Goal: Check status: Check status

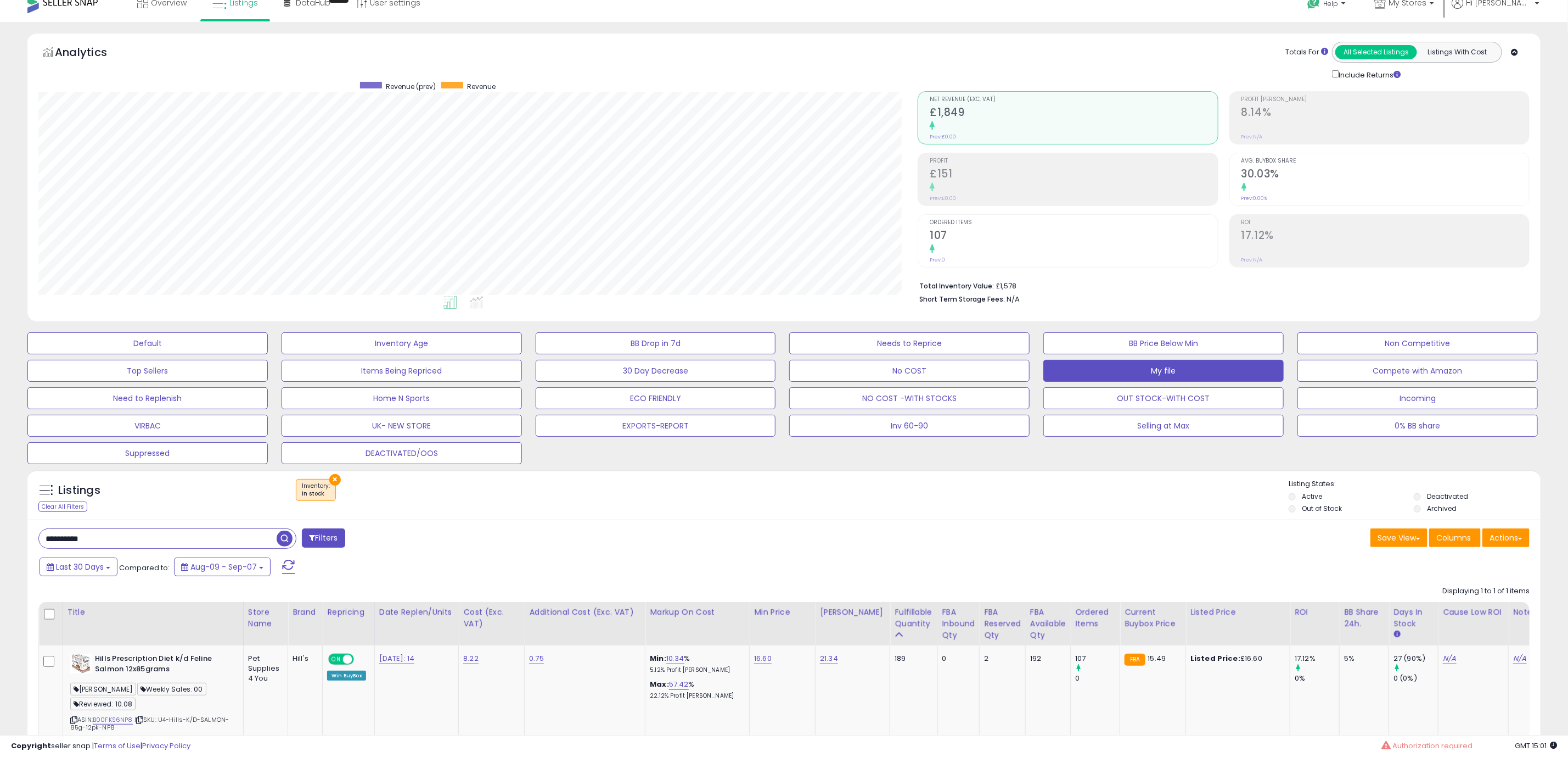
scroll to position [226, 879]
drag, startPoint x: 76, startPoint y: 536, endPoint x: -23, endPoint y: 536, distance: 99.0
click at [0, 536] on html "Unable to login Retrieving listings data.. has not yet accepted the Terms of Us…" at bounding box center [784, 365] width 1568 height 757
paste input "text"
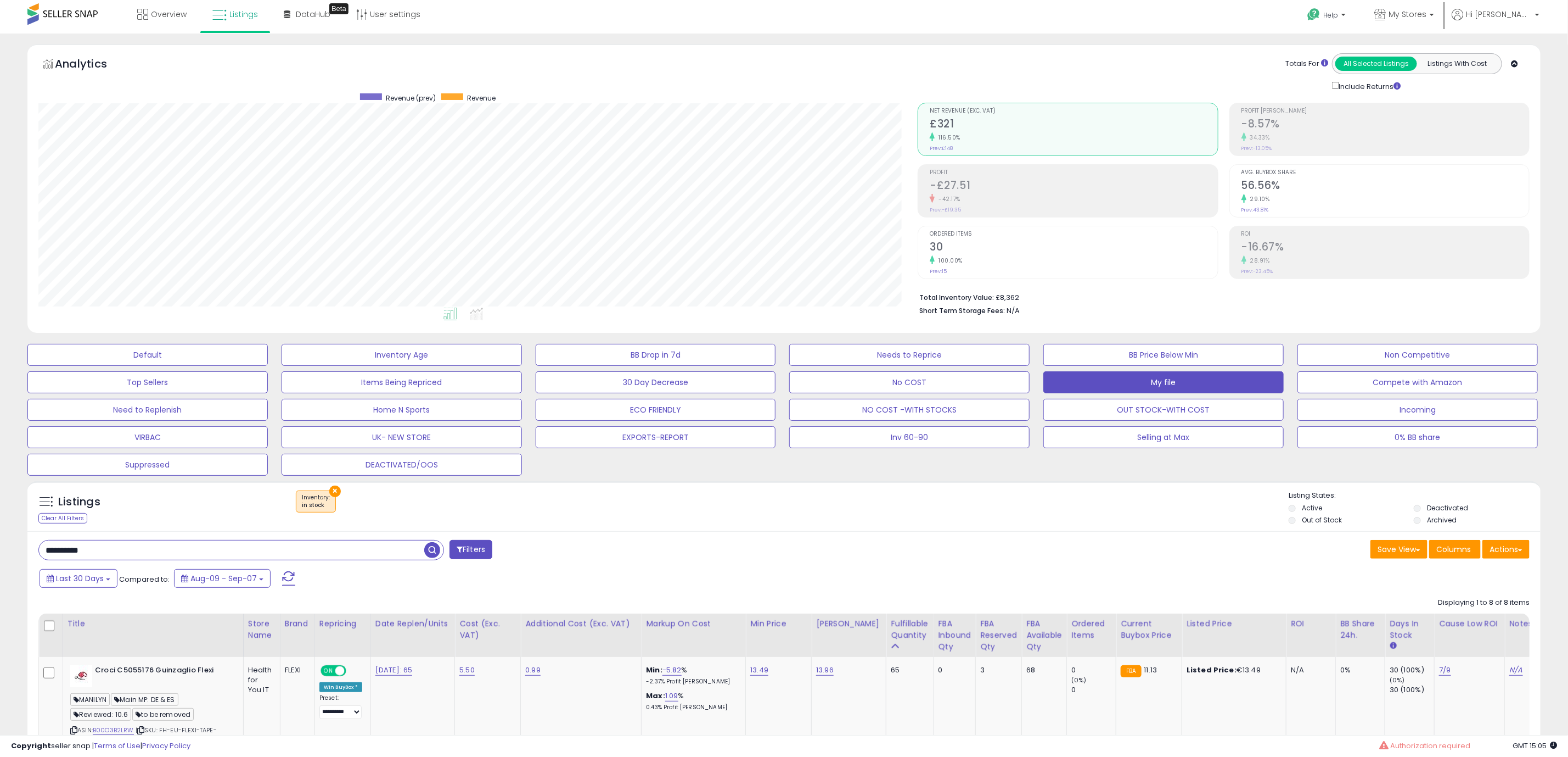
type input "**********"
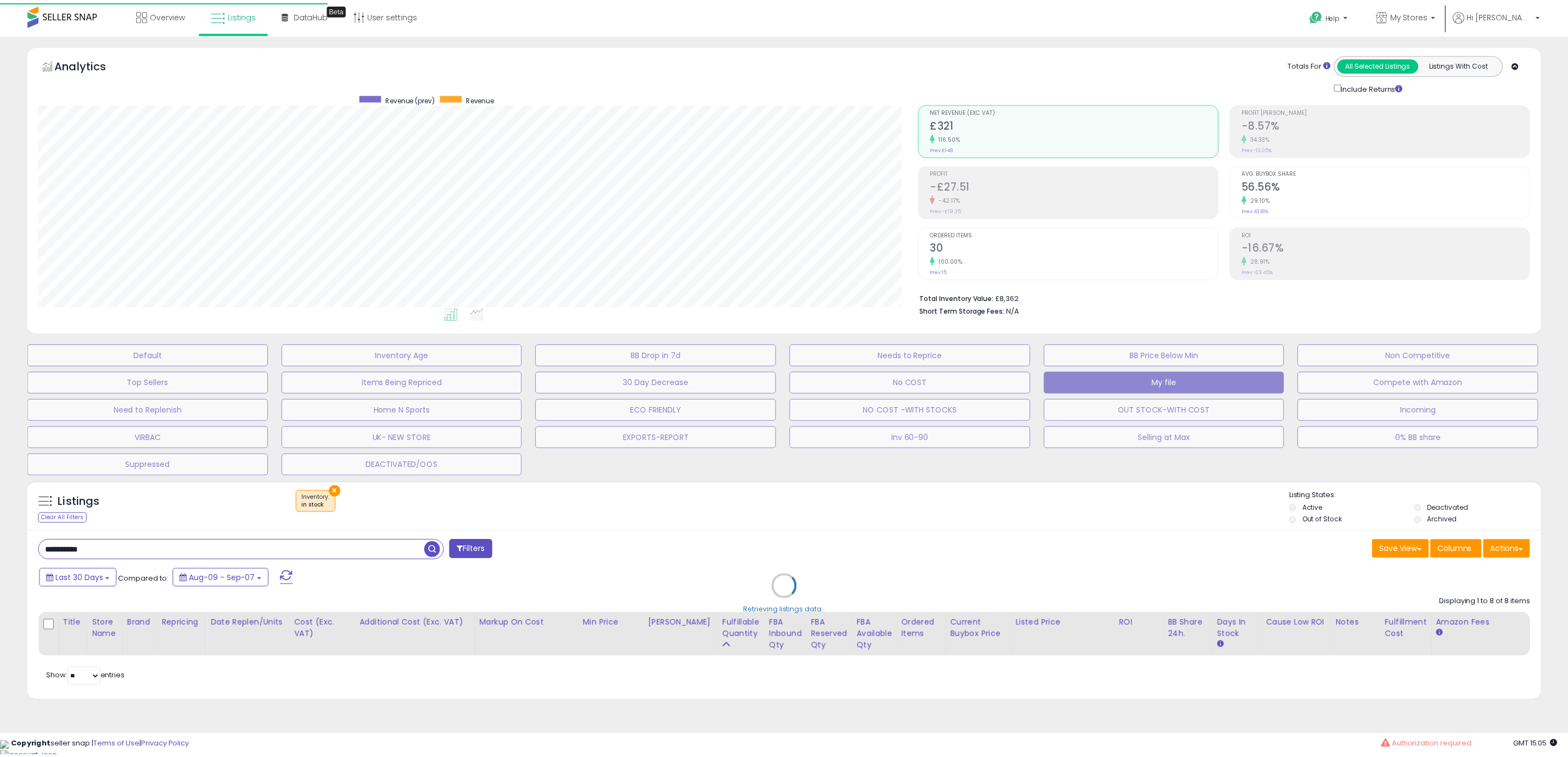
scroll to position [226, 887]
click at [107, 577] on div "Retrieving listings data.." at bounding box center [790, 595] width 1542 height 239
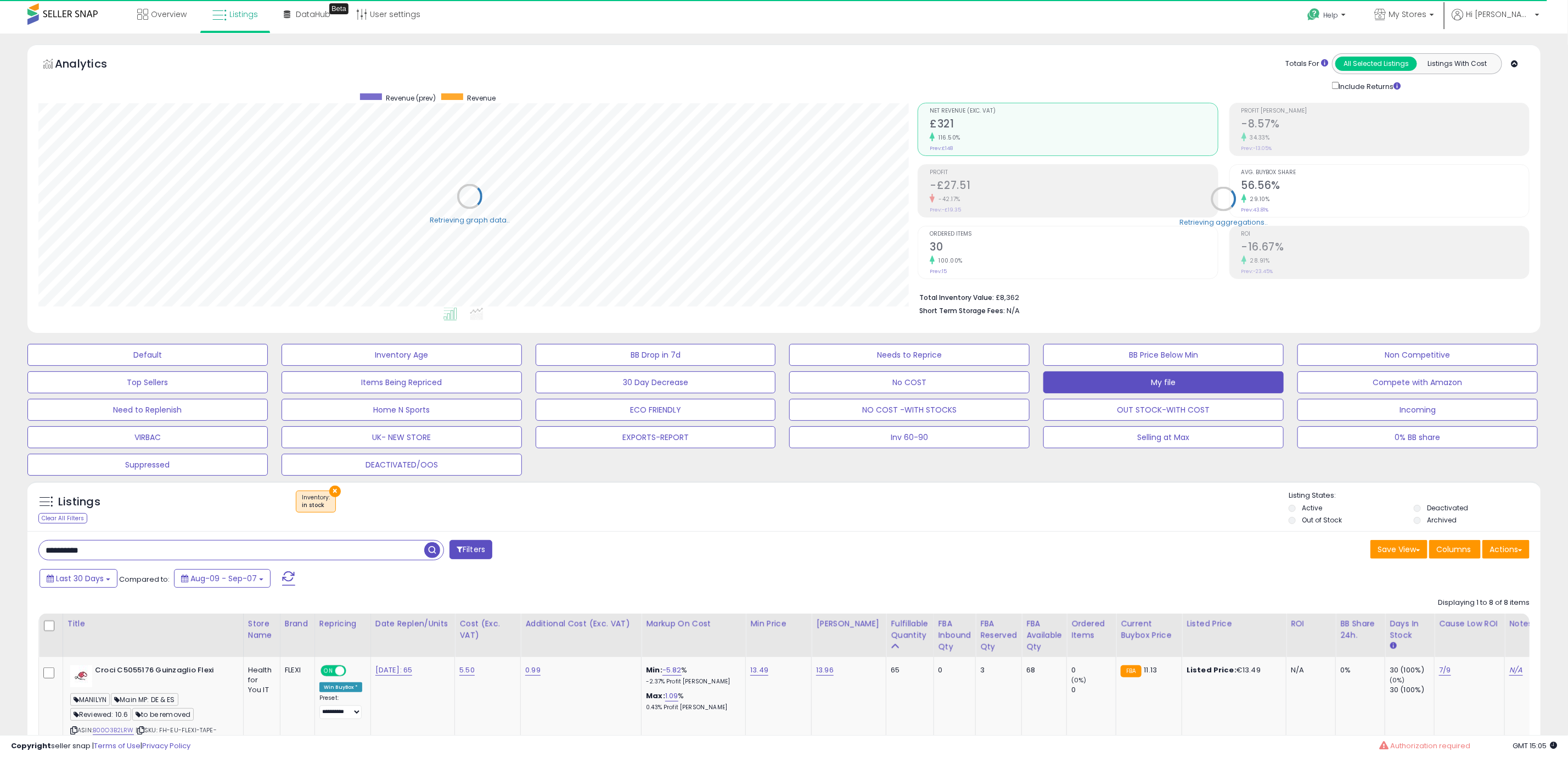
scroll to position [548920, 548040]
click at [97, 583] on span "Last 30 Days" at bounding box center [80, 578] width 48 height 11
type input "**********"
click at [96, 611] on li "Last 7 Days" at bounding box center [88, 612] width 88 height 15
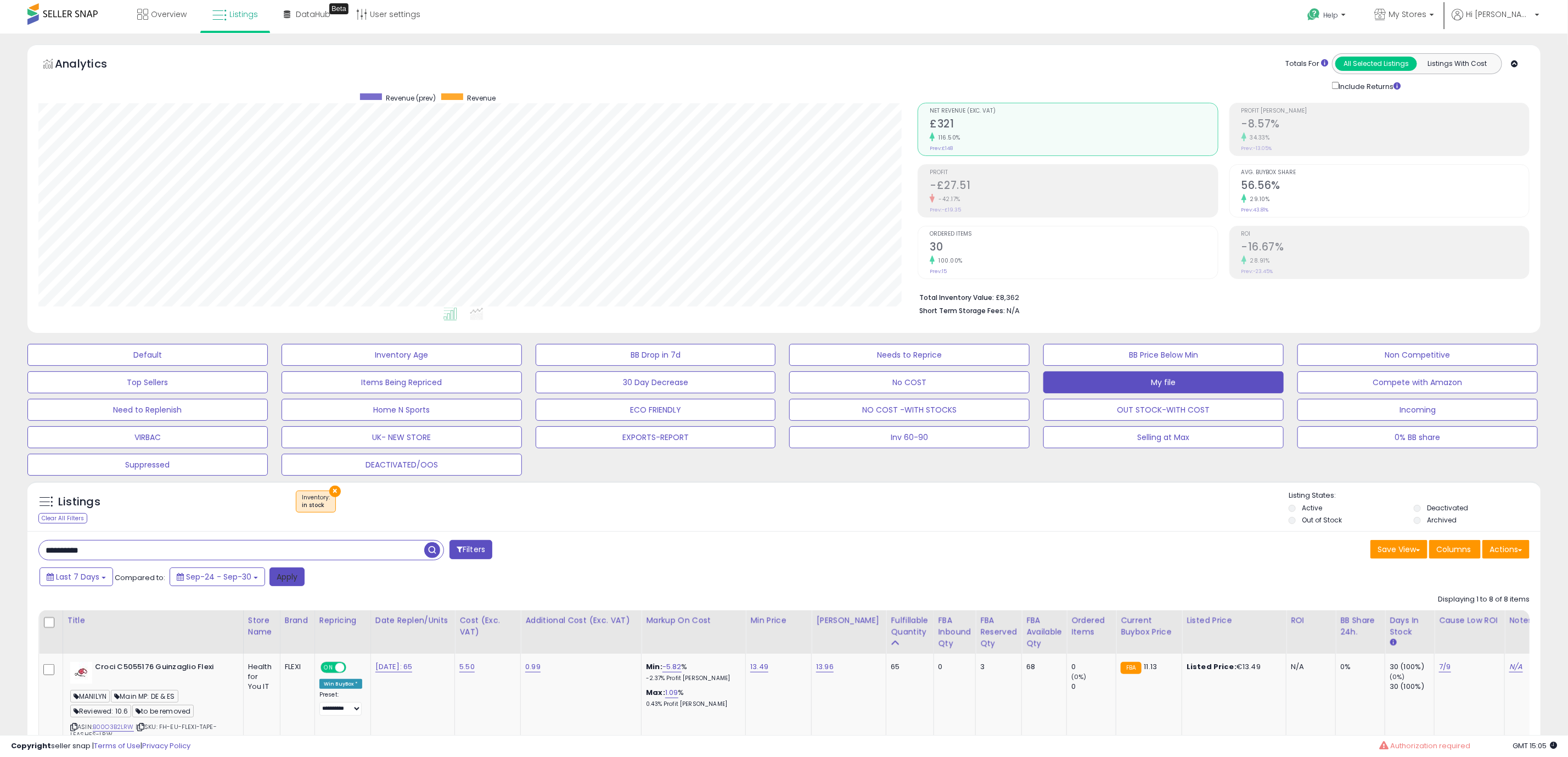
click at [278, 585] on button "Apply" at bounding box center [287, 576] width 35 height 18
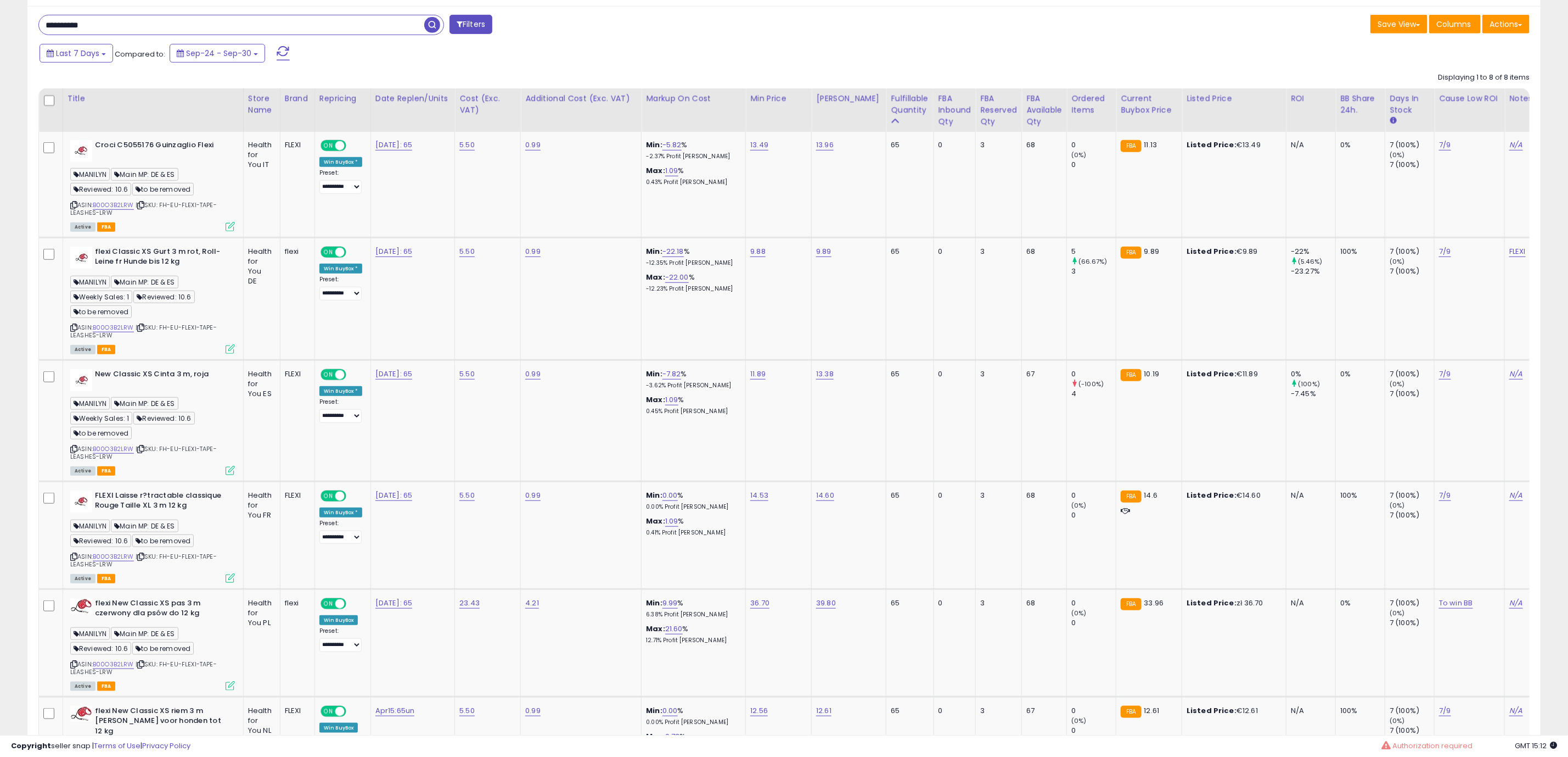
scroll to position [406, 0]
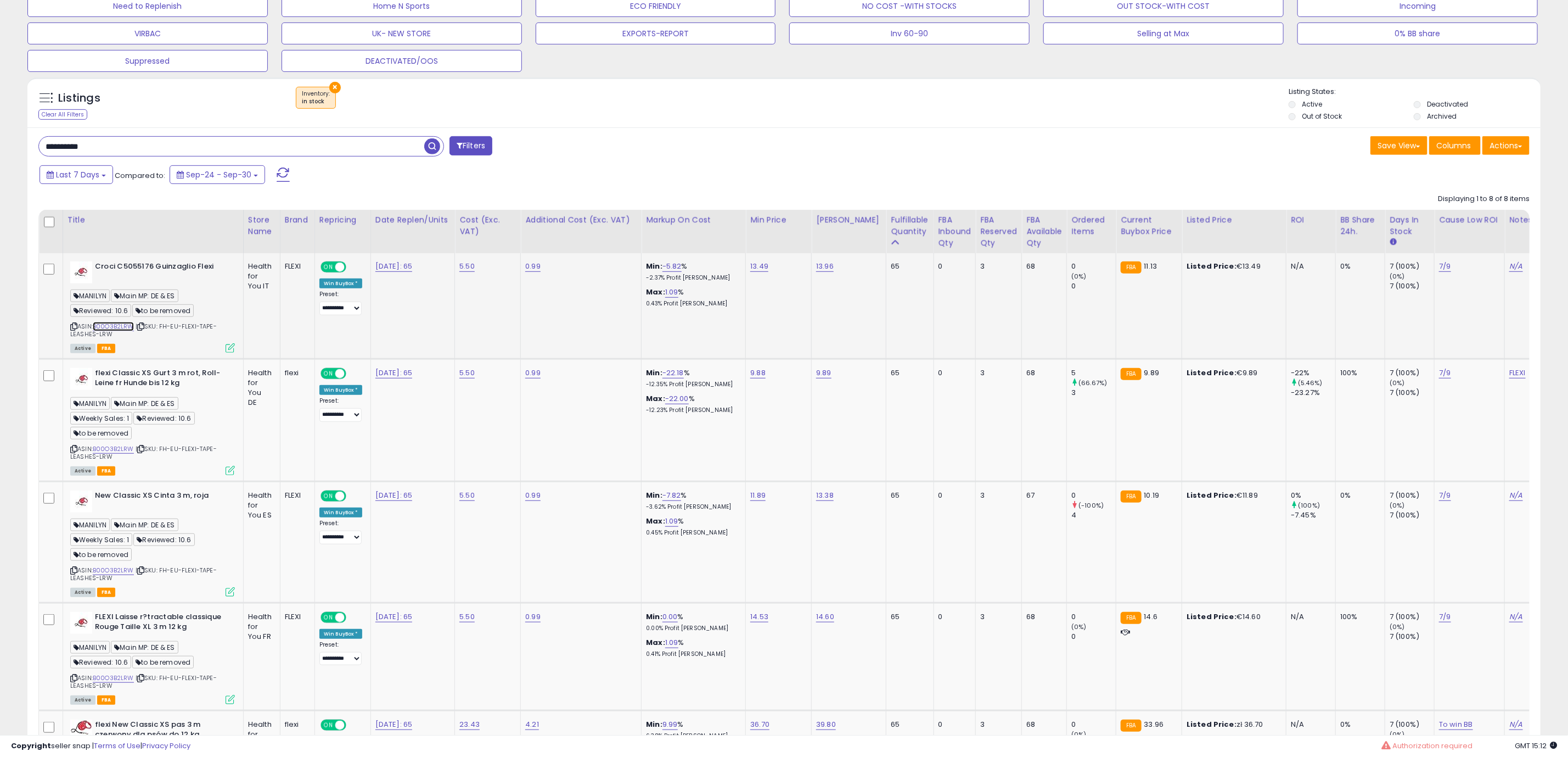
click at [125, 325] on link "B00O3B2LRW" at bounding box center [113, 326] width 41 height 9
click at [122, 452] on link "B00O3B2LRW" at bounding box center [113, 449] width 41 height 9
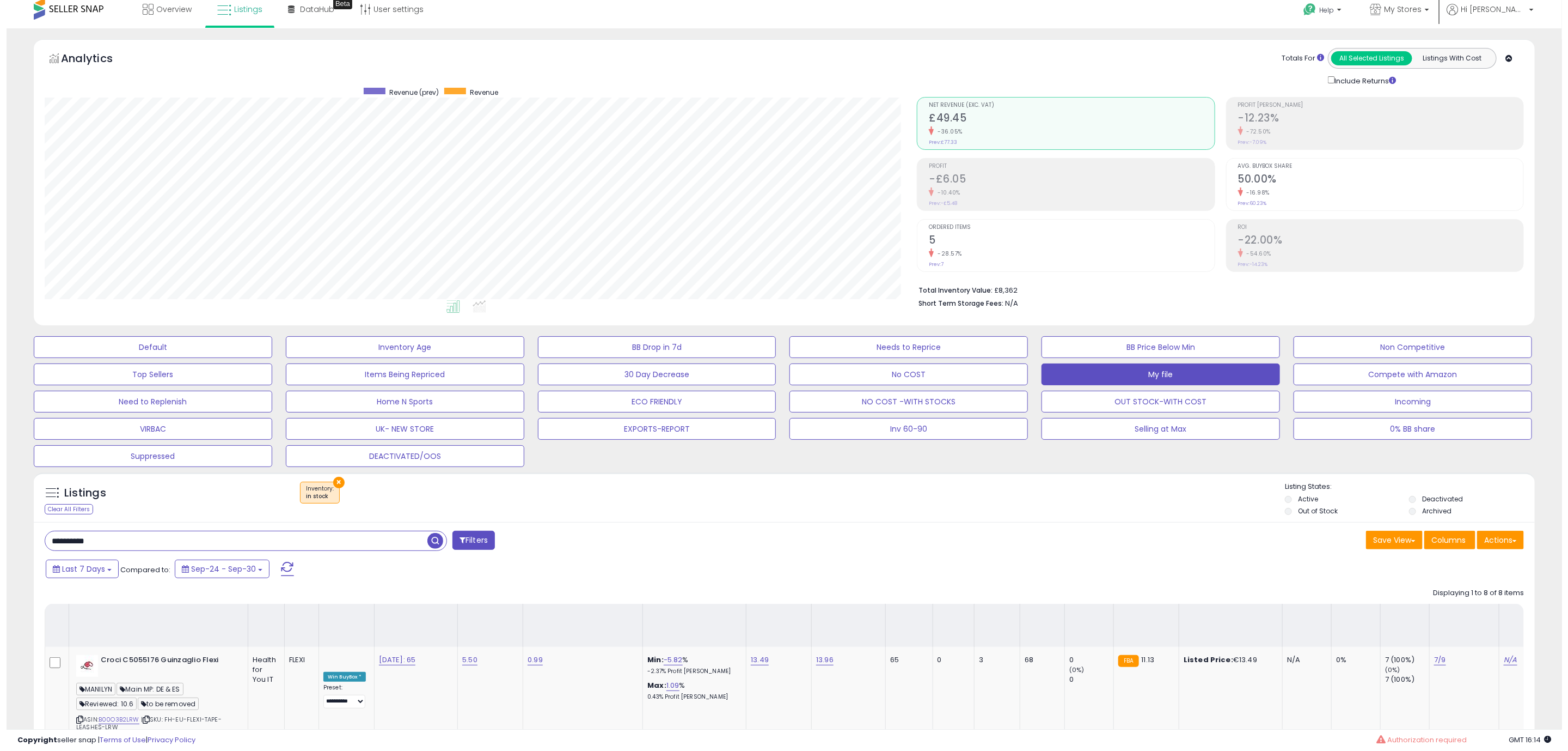
scroll to position [0, 0]
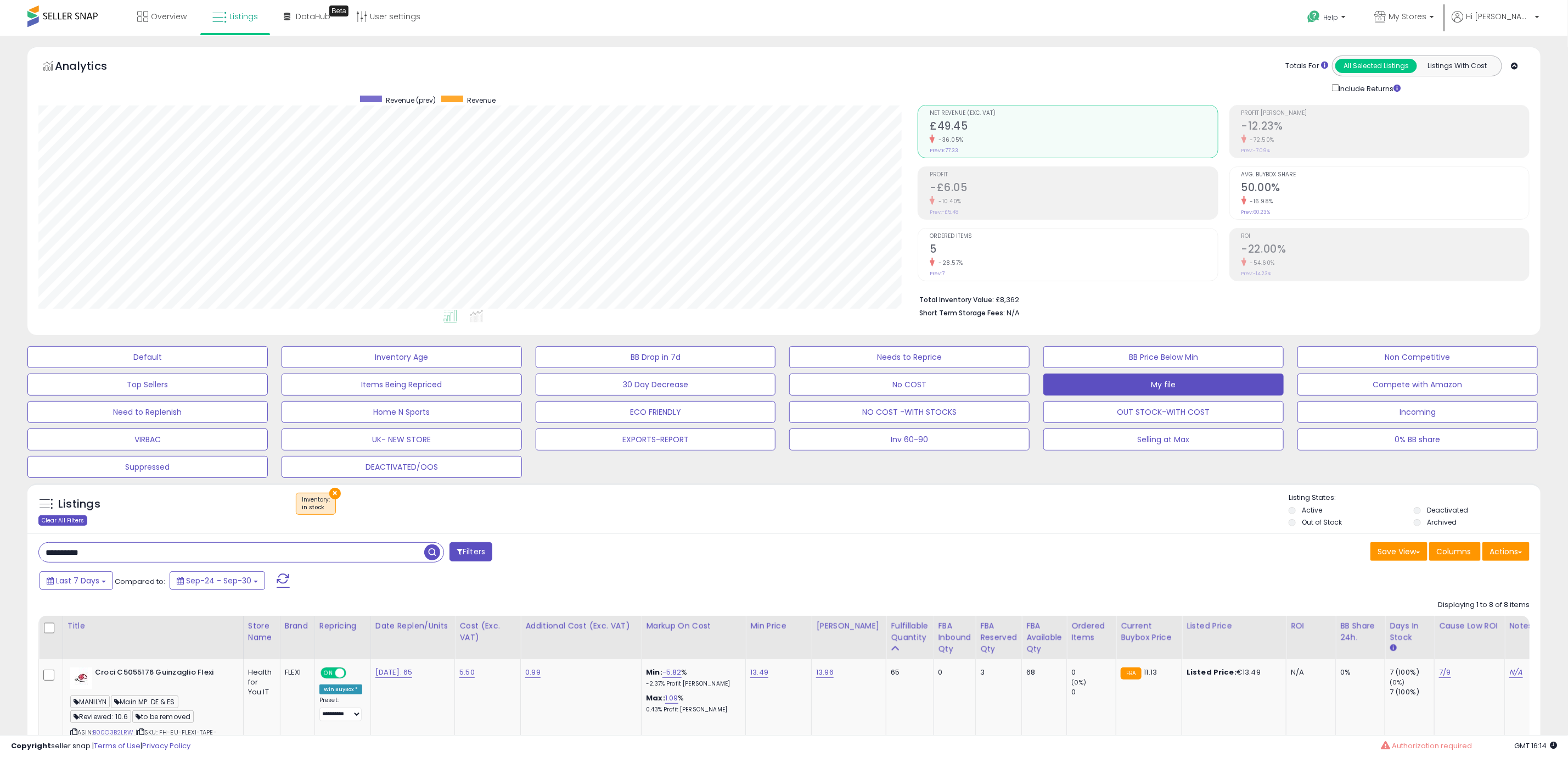
click at [79, 519] on div "Clear All Filters" at bounding box center [63, 520] width 49 height 10
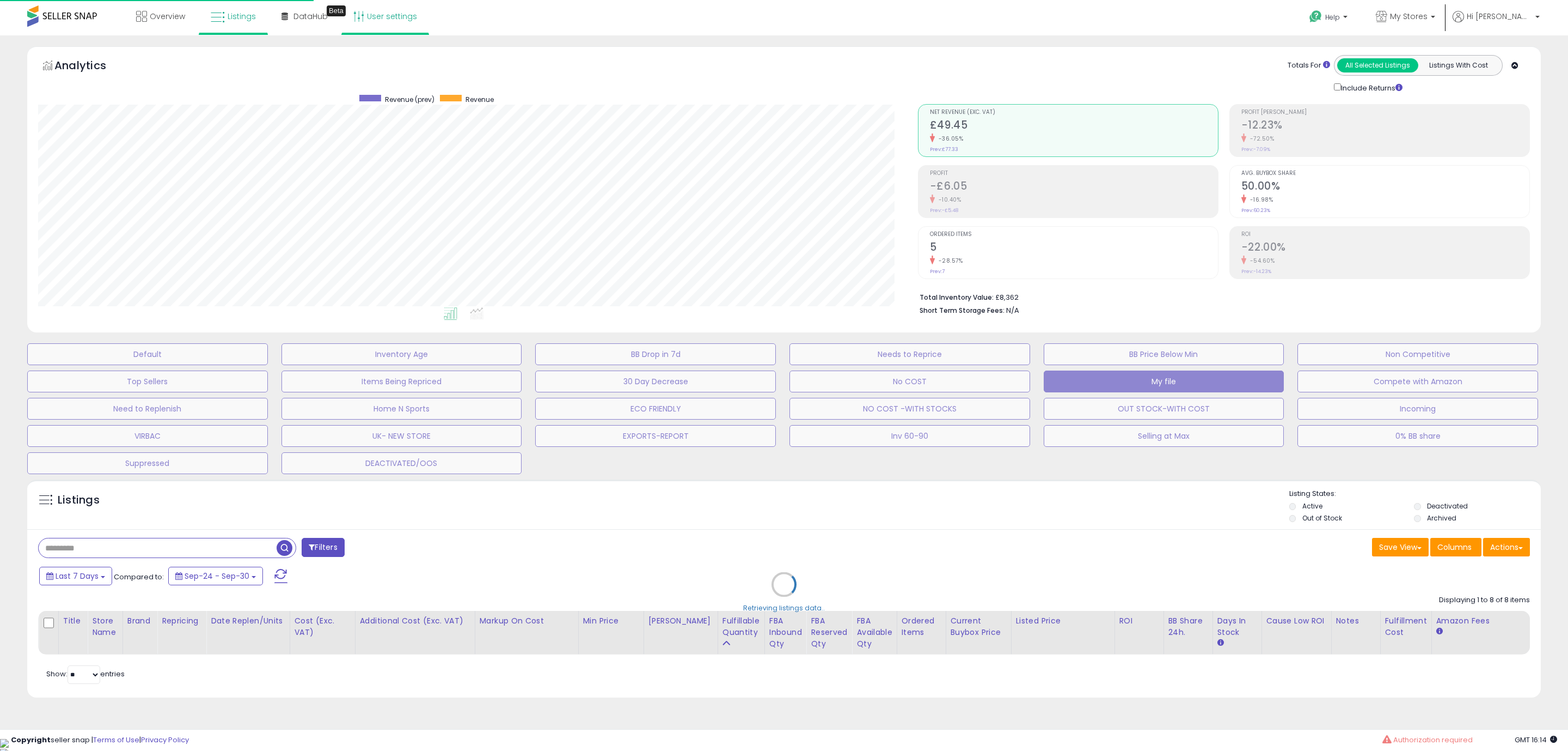
scroll to position [224, 880]
